Goal: Transaction & Acquisition: Purchase product/service

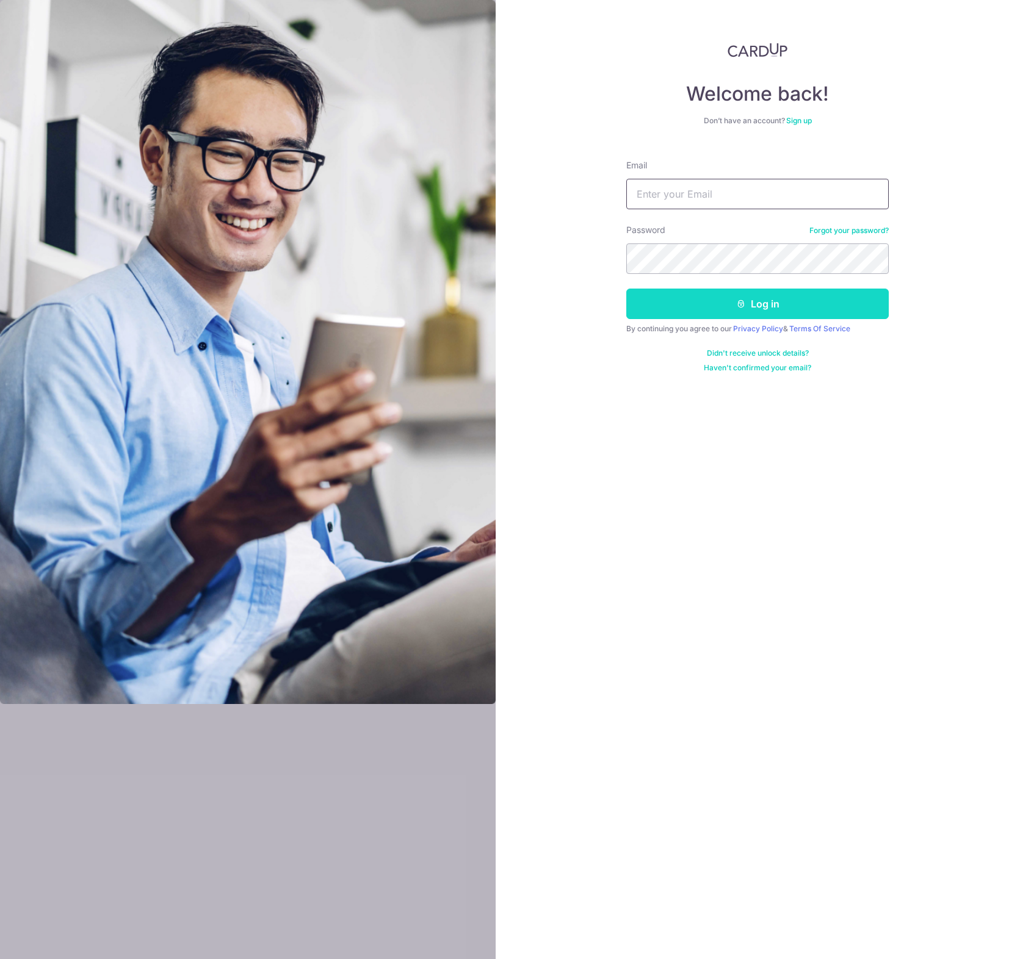
type input "nicobonfiglioli@hotmail.co.uk"
click at [745, 295] on button "Log in" at bounding box center [757, 304] width 262 height 31
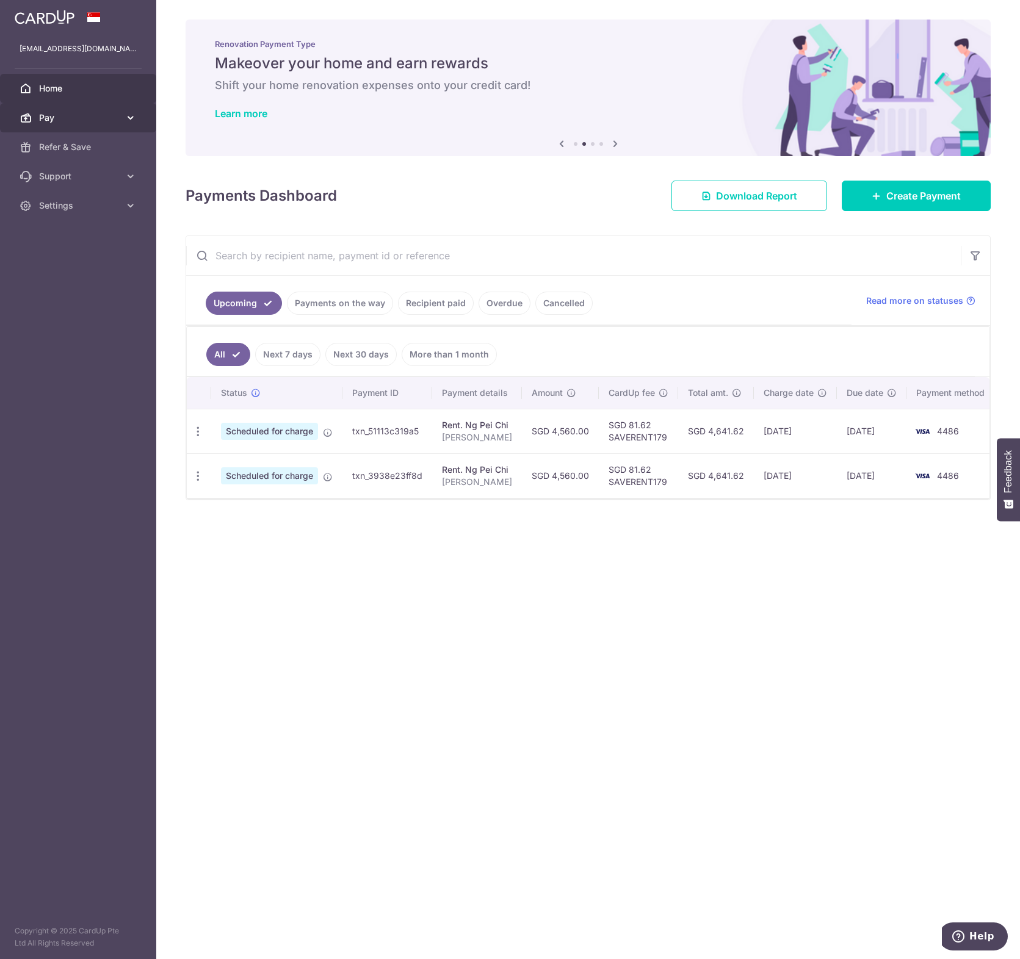
click at [126, 113] on icon at bounding box center [130, 118] width 12 height 12
click at [79, 145] on span "Payments" at bounding box center [79, 147] width 81 height 12
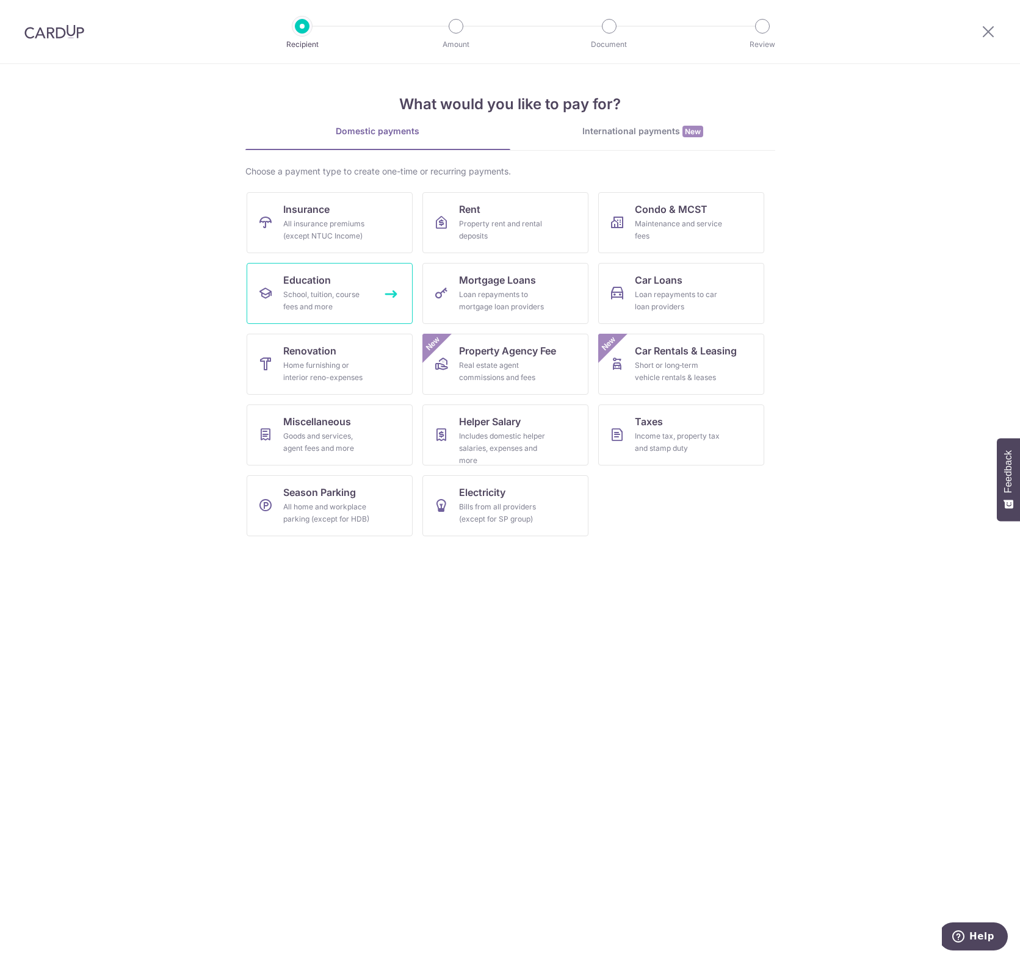
click at [351, 304] on div "School, tuition, course fees and more" at bounding box center [327, 301] width 88 height 24
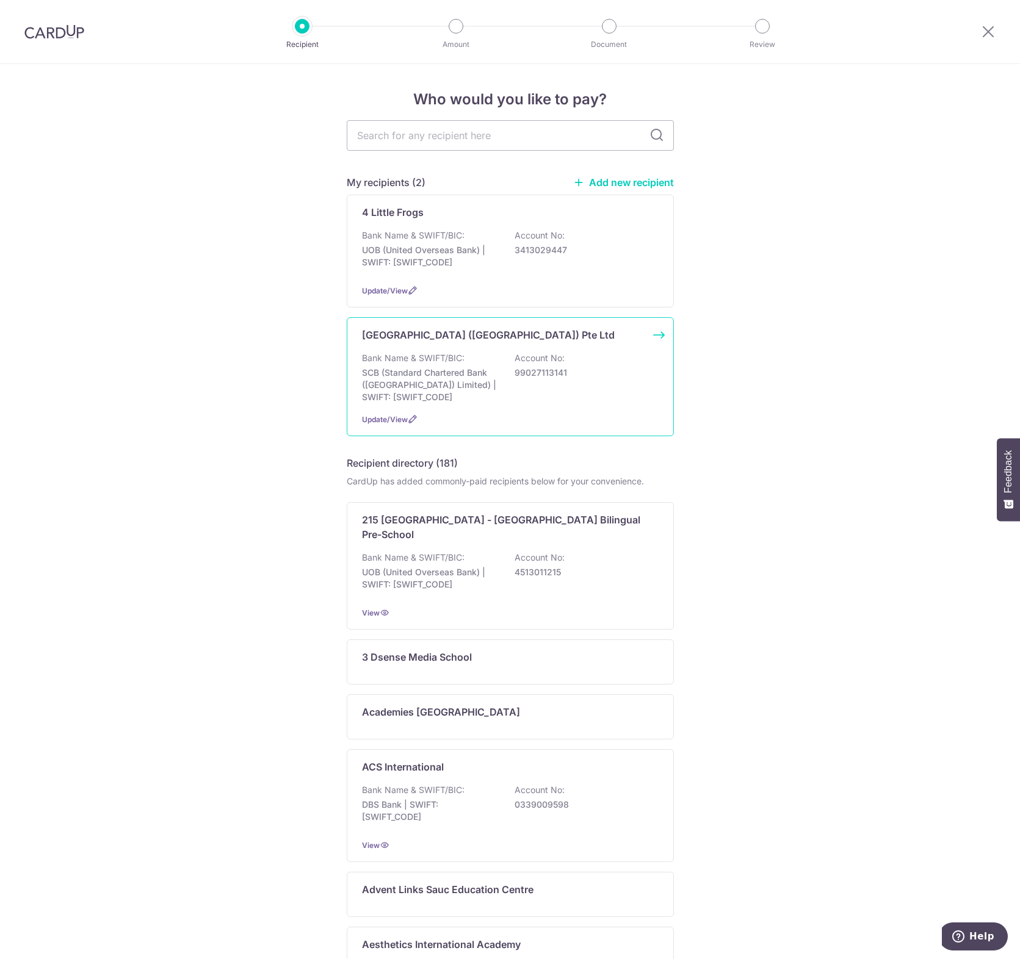
click at [502, 394] on div "Bank Name & SWIFT/BIC: SCB (Standard Chartered Bank (Singapore) Limited) | SWIF…" at bounding box center [510, 377] width 297 height 51
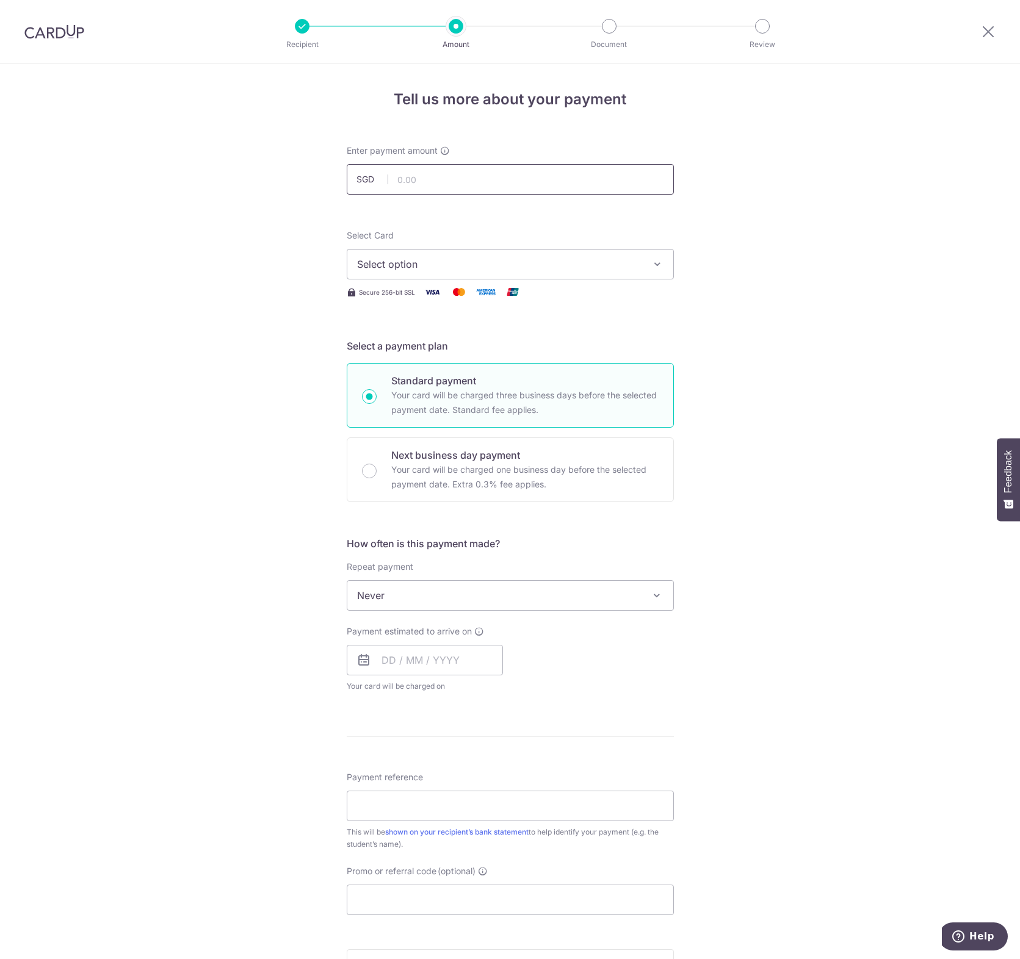
click at [439, 177] on input "text" at bounding box center [510, 179] width 327 height 31
type input "14,500.00"
click at [519, 255] on button "Select option" at bounding box center [510, 264] width 327 height 31
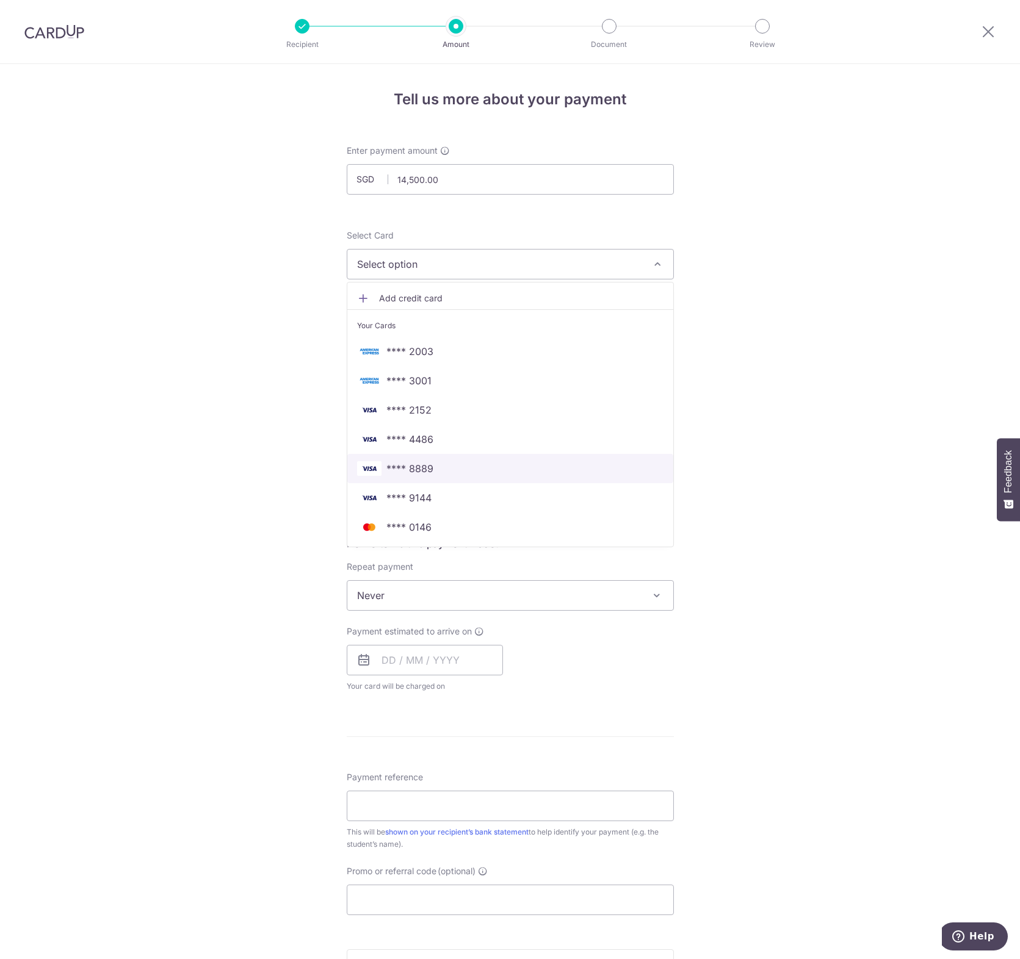
click at [470, 470] on span "**** 8889" at bounding box center [510, 468] width 306 height 15
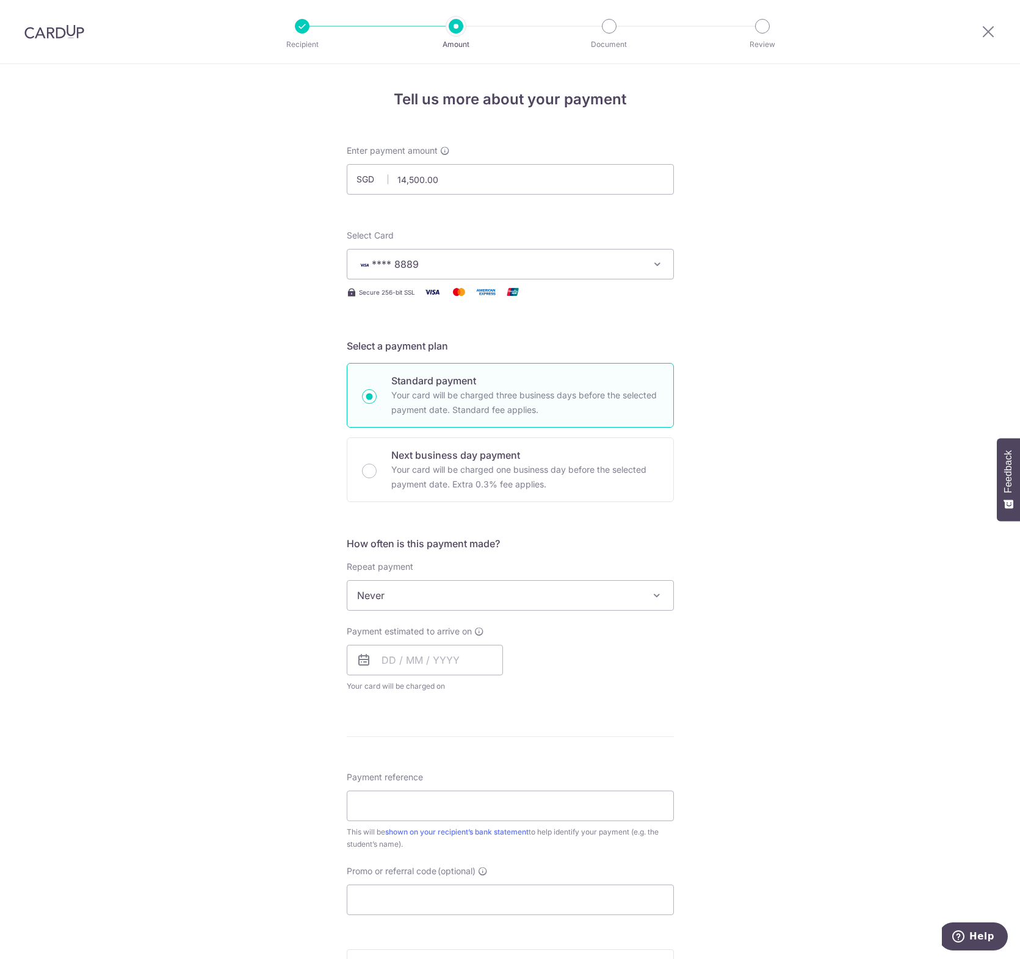
click at [180, 398] on div "Tell us more about your payment Enter payment amount SGD 14,500.00 14500.00 Sel…" at bounding box center [510, 616] width 1020 height 1104
click at [397, 661] on input "text" at bounding box center [425, 660] width 156 height 31
click at [420, 772] on link "7" at bounding box center [421, 771] width 20 height 20
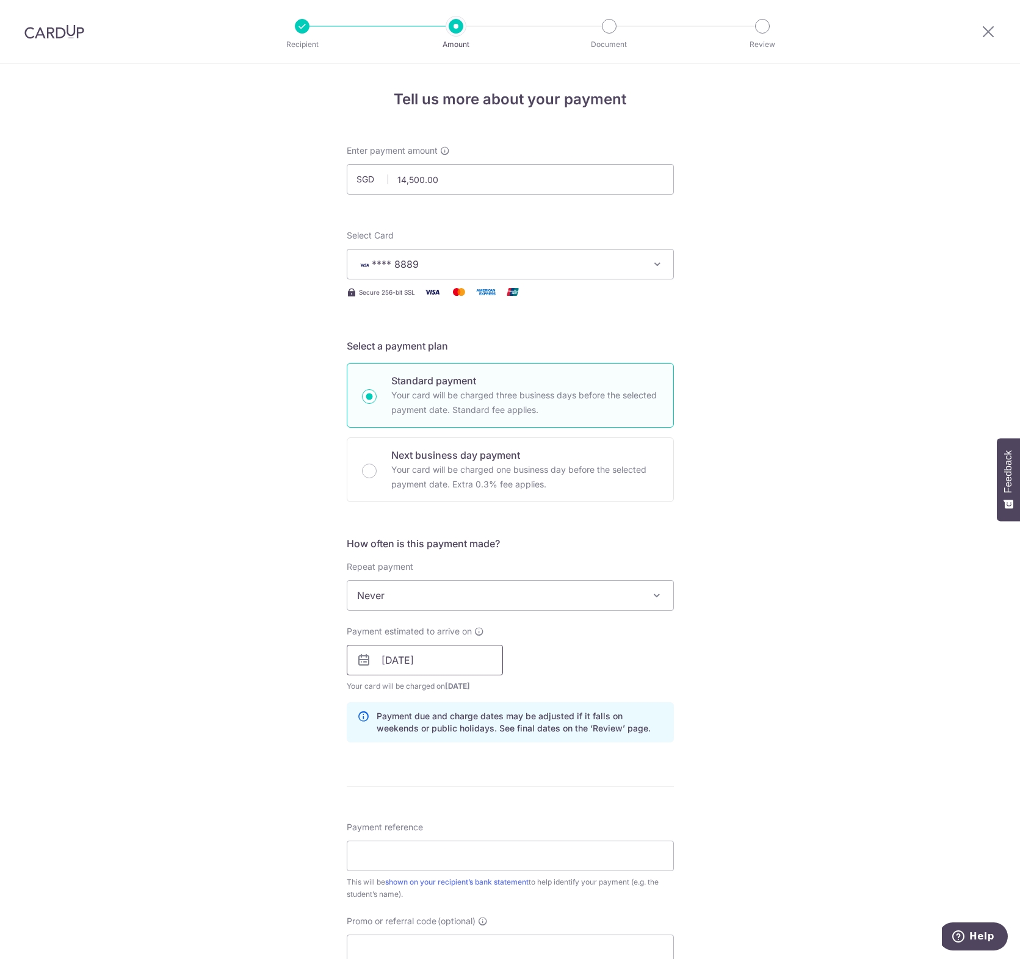
click at [444, 666] on input "07/10/2025" at bounding box center [425, 660] width 156 height 31
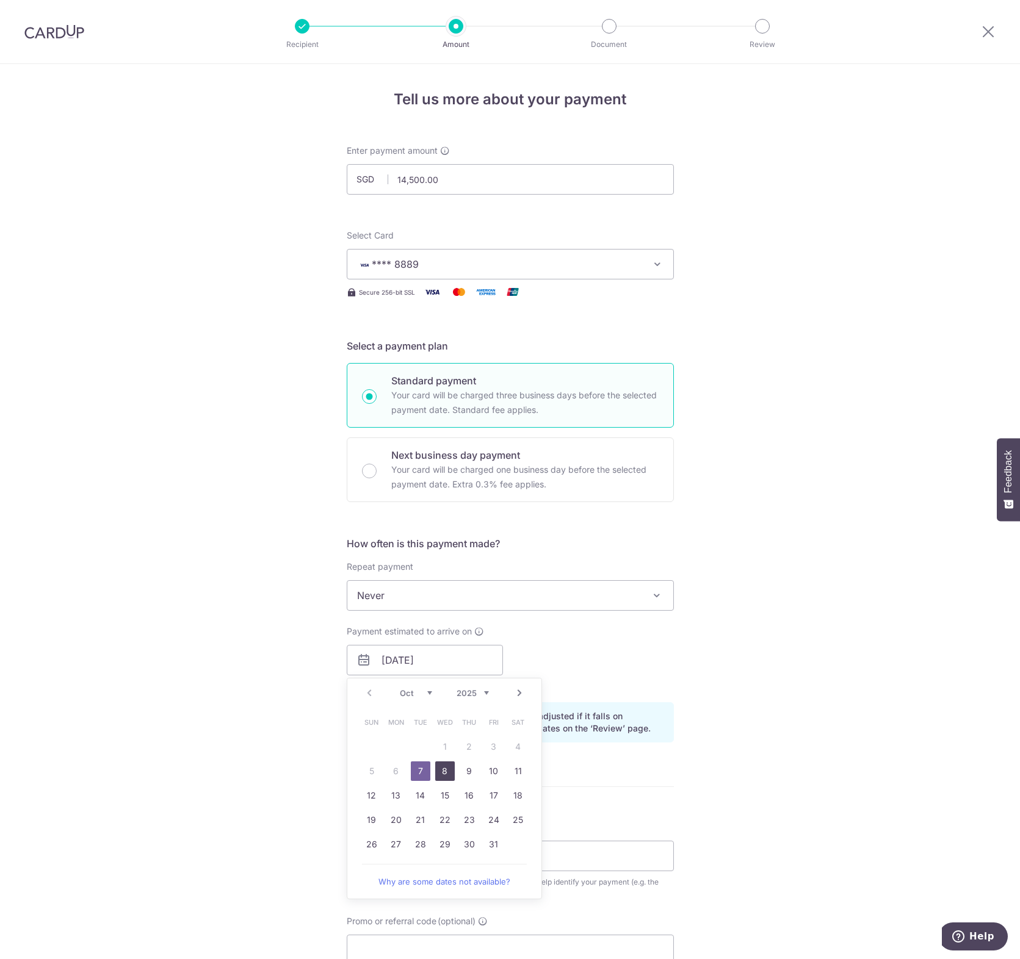
click at [441, 772] on link "8" at bounding box center [445, 771] width 20 height 20
type input "08/10/2025"
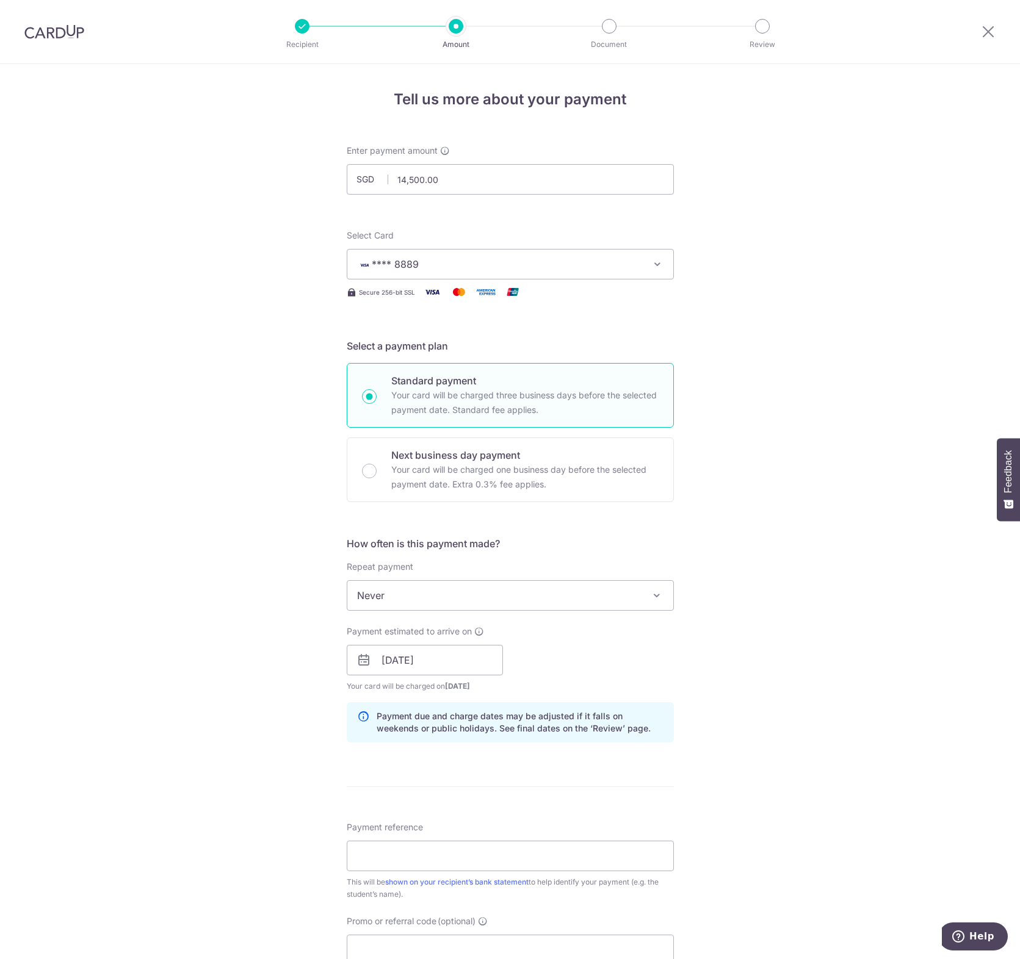
click at [563, 682] on div "Payment estimated to arrive on 08/10/2025 Prev Next Oct Nov Dec 2025 2026 2027 …" at bounding box center [510, 658] width 342 height 67
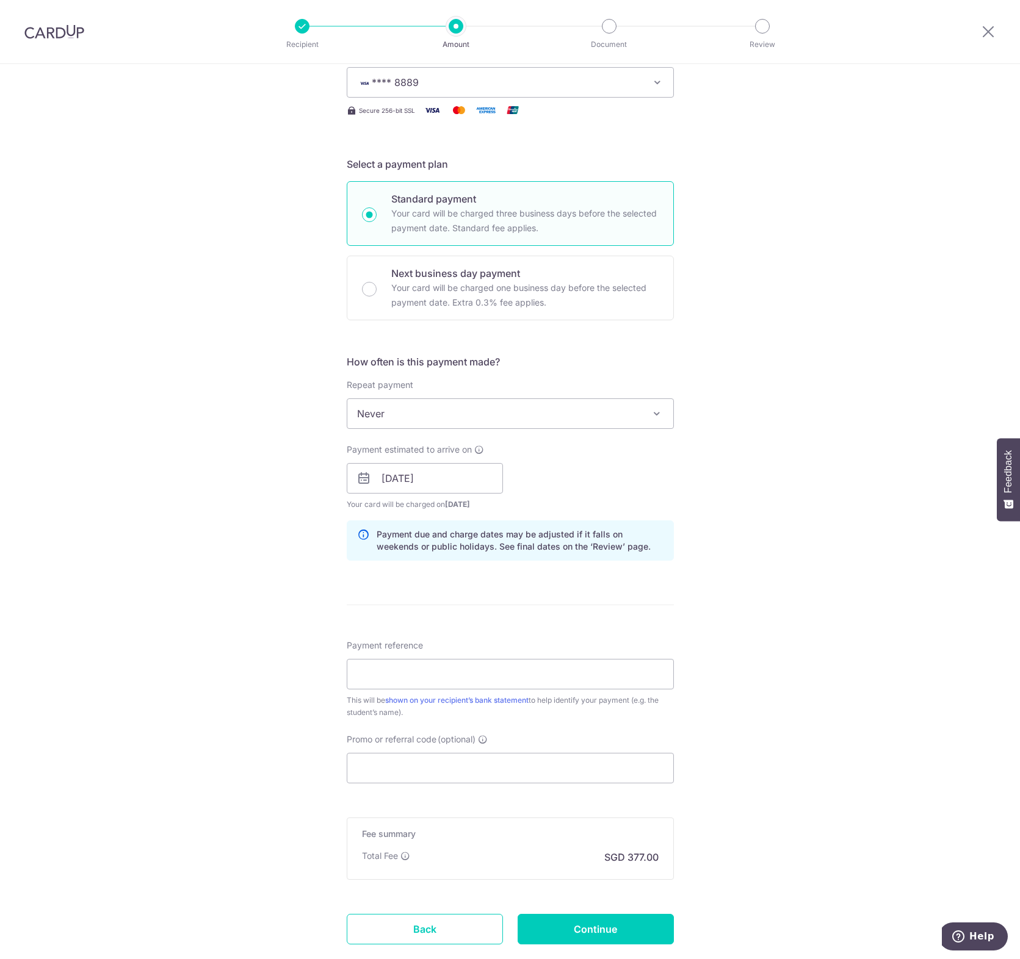
scroll to position [183, 0]
click at [373, 680] on input "Payment reference" at bounding box center [510, 673] width 327 height 31
paste input "DCSG252667830"
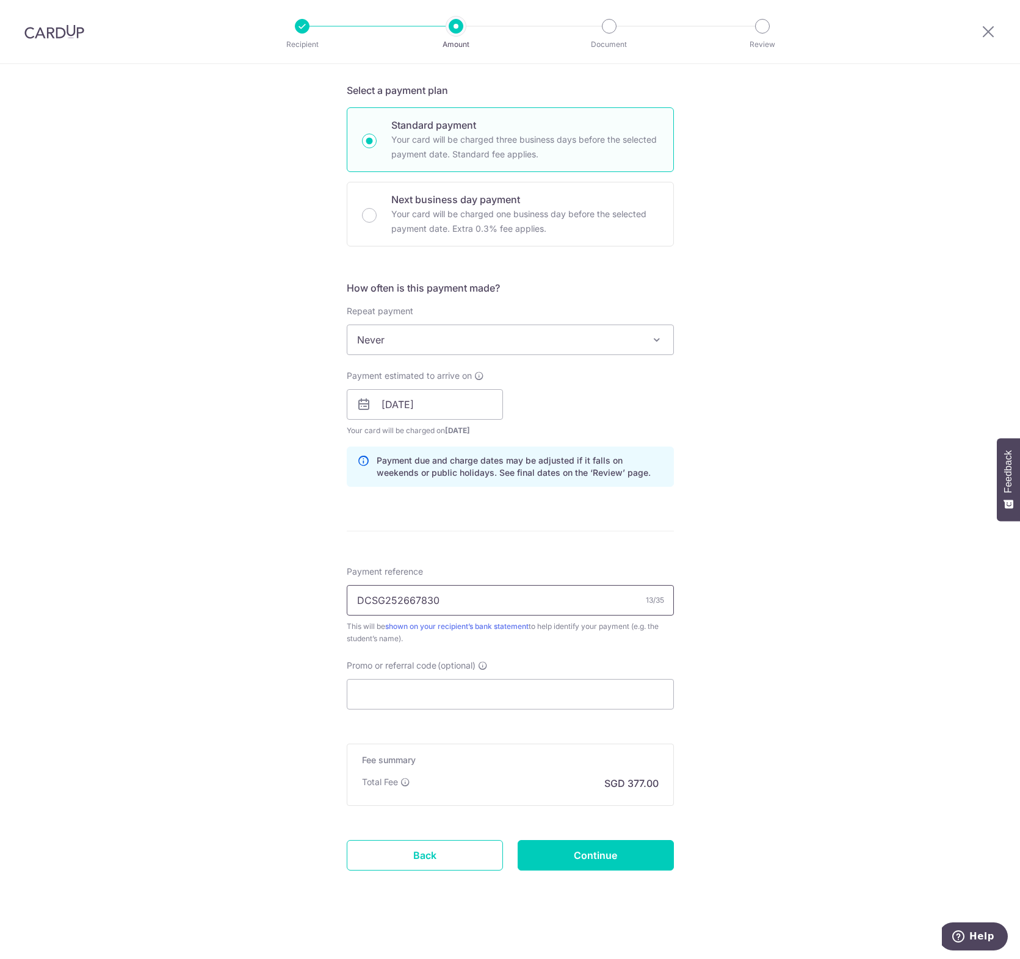
scroll to position [259, 0]
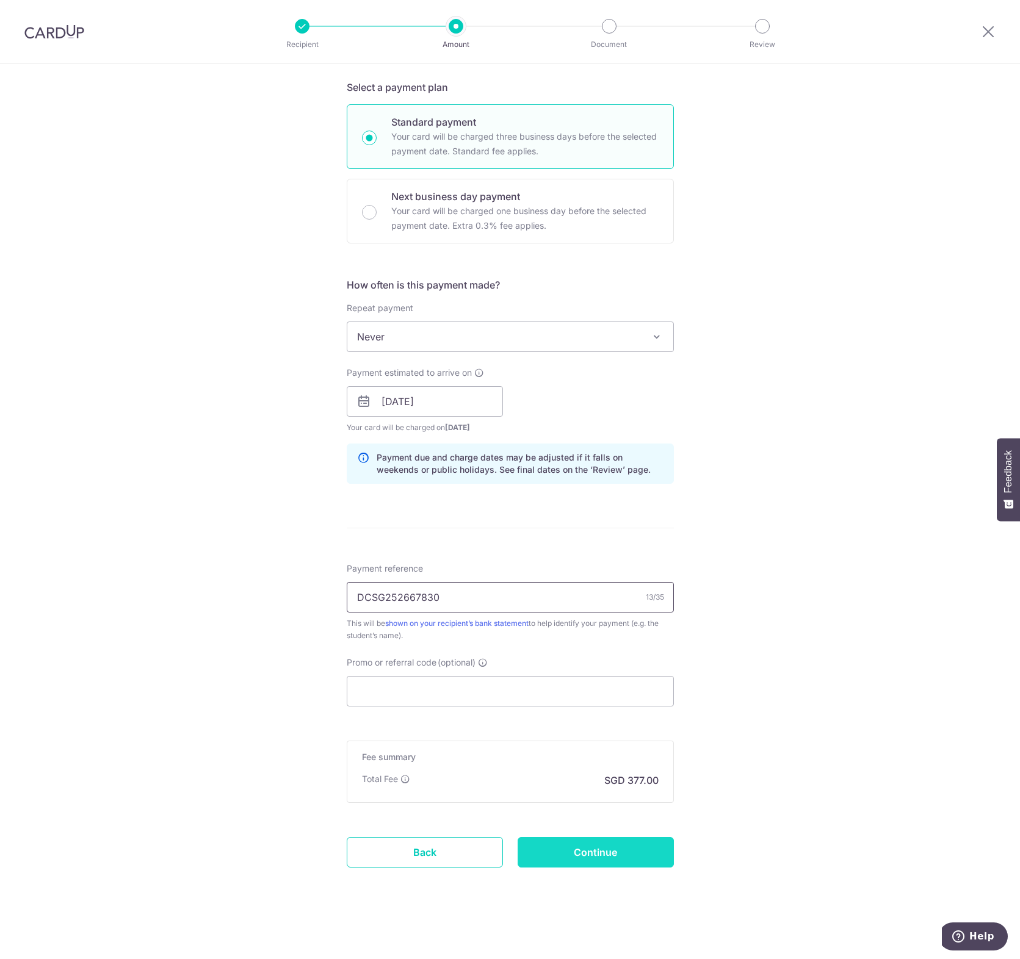
type input "DCSG252667830"
click at [613, 849] on input "Continue" at bounding box center [595, 852] width 156 height 31
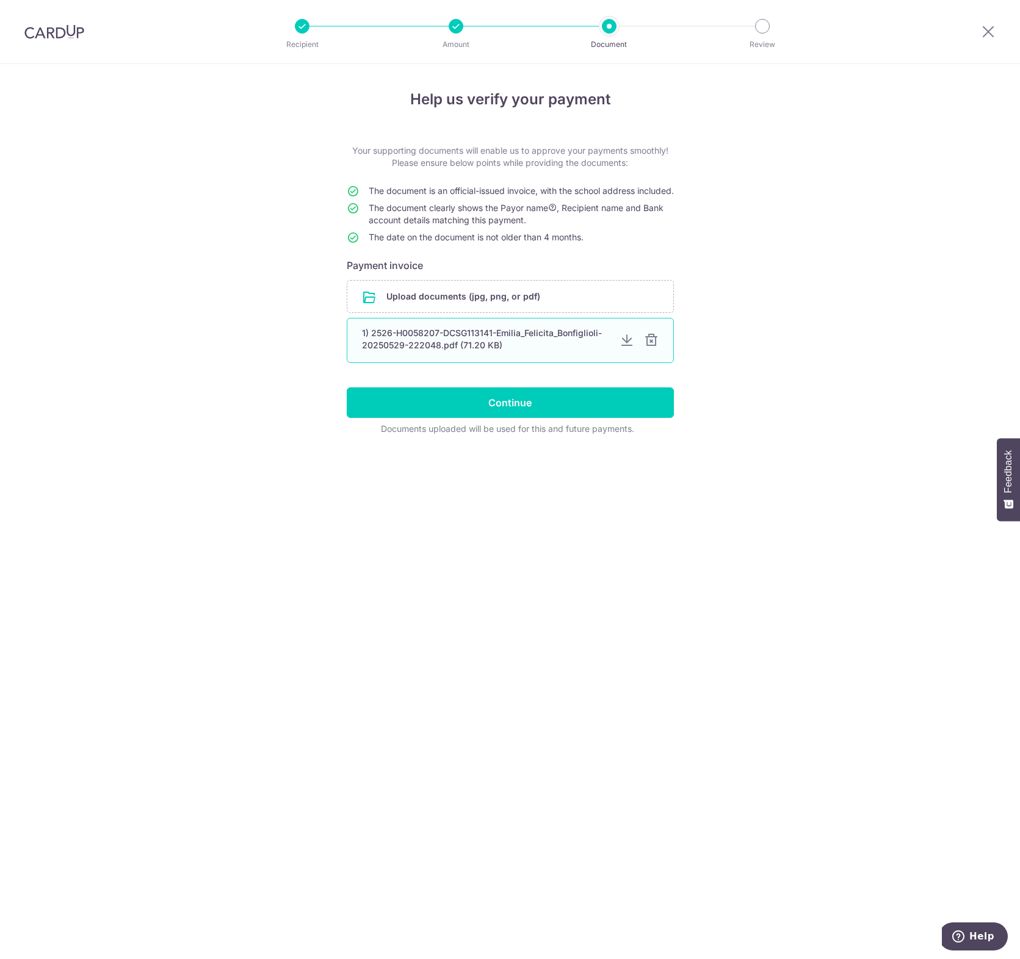
click at [650, 348] on div at bounding box center [651, 340] width 15 height 15
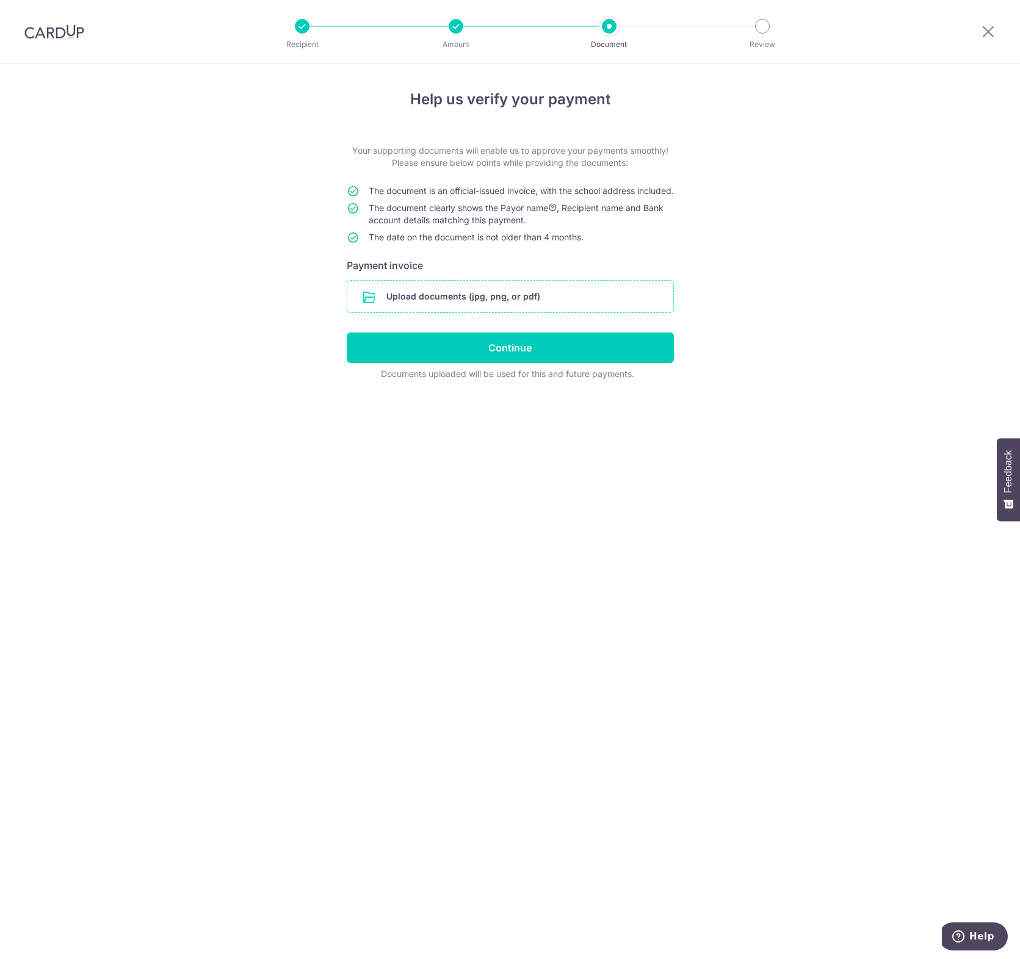
click at [482, 312] on input "file" at bounding box center [510, 297] width 326 height 32
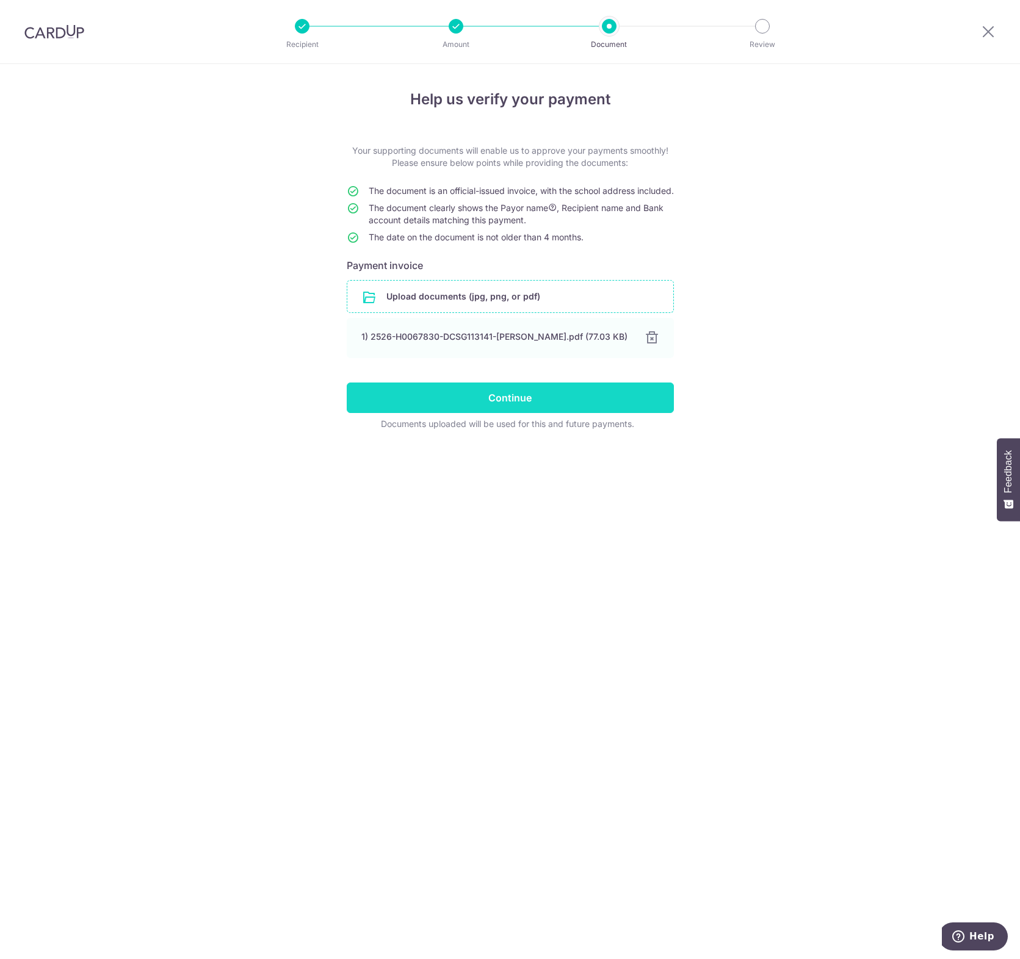
click at [567, 409] on input "Continue" at bounding box center [510, 398] width 327 height 31
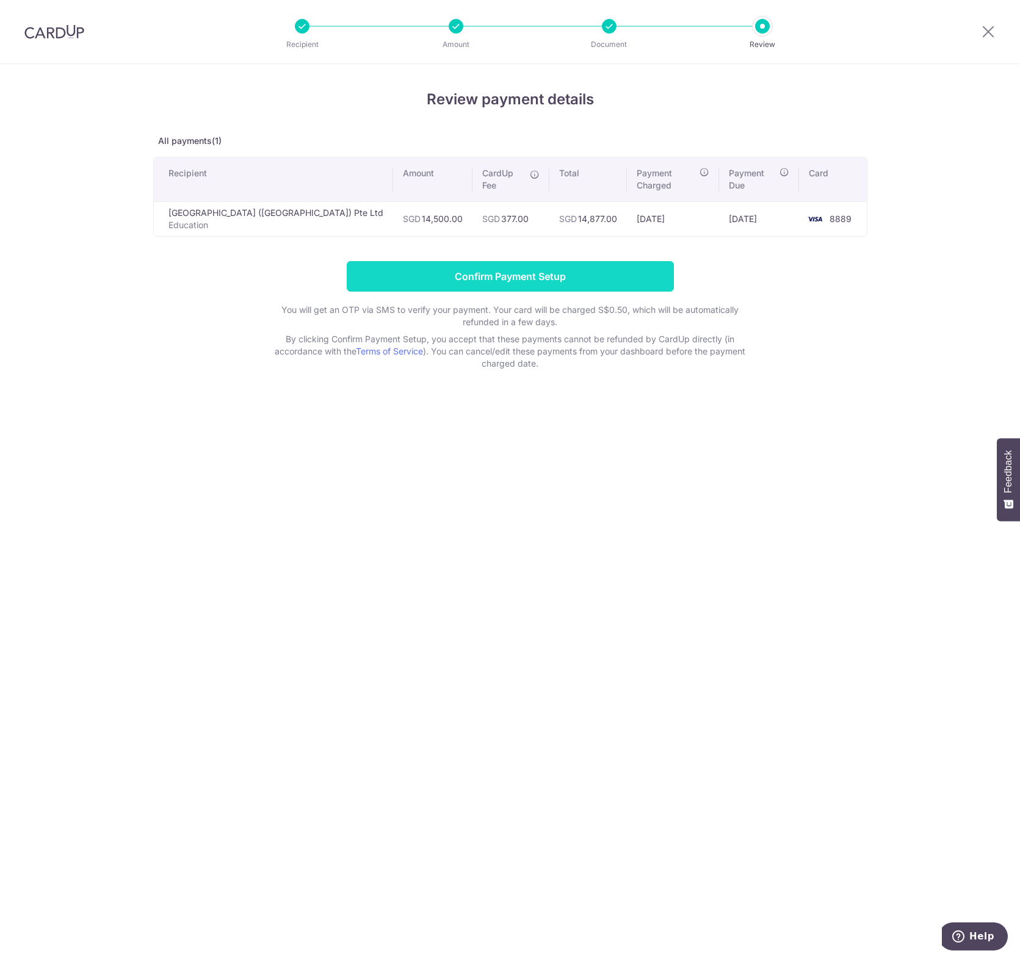
click at [477, 261] on input "Confirm Payment Setup" at bounding box center [510, 276] width 327 height 31
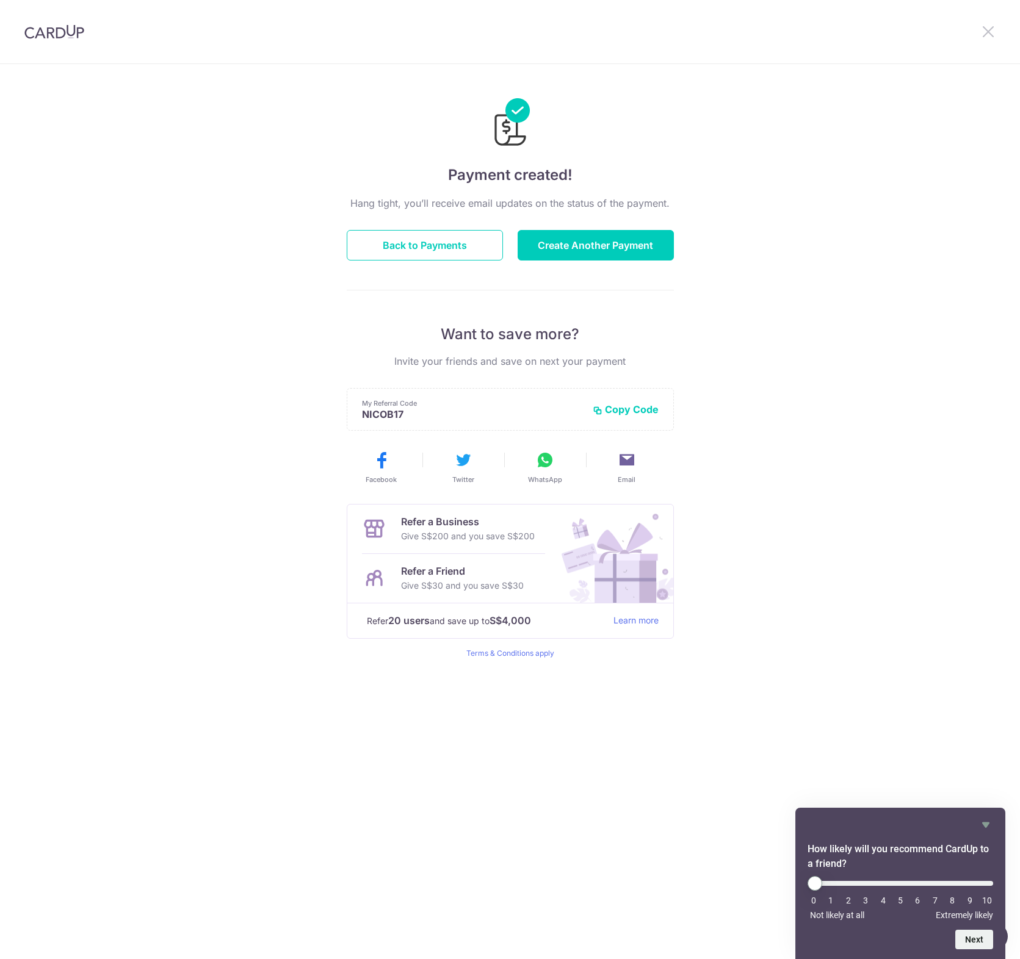
click at [993, 29] on icon at bounding box center [988, 31] width 15 height 15
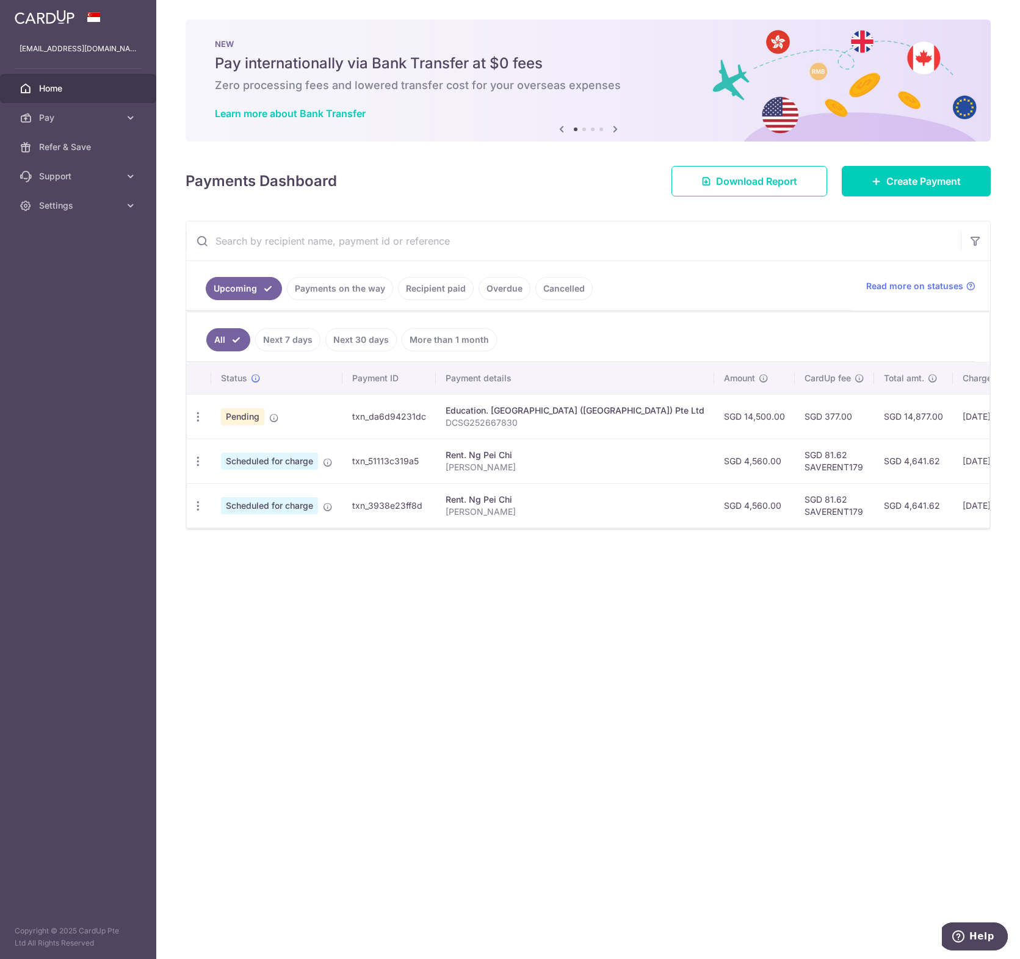
drag, startPoint x: 484, startPoint y: 647, endPoint x: 495, endPoint y: 639, distance: 13.4
click at [491, 647] on div "× Pause Schedule Pause all future payments in this series Pause just this one p…" at bounding box center [587, 479] width 863 height 959
